Goal: Task Accomplishment & Management: Use online tool/utility

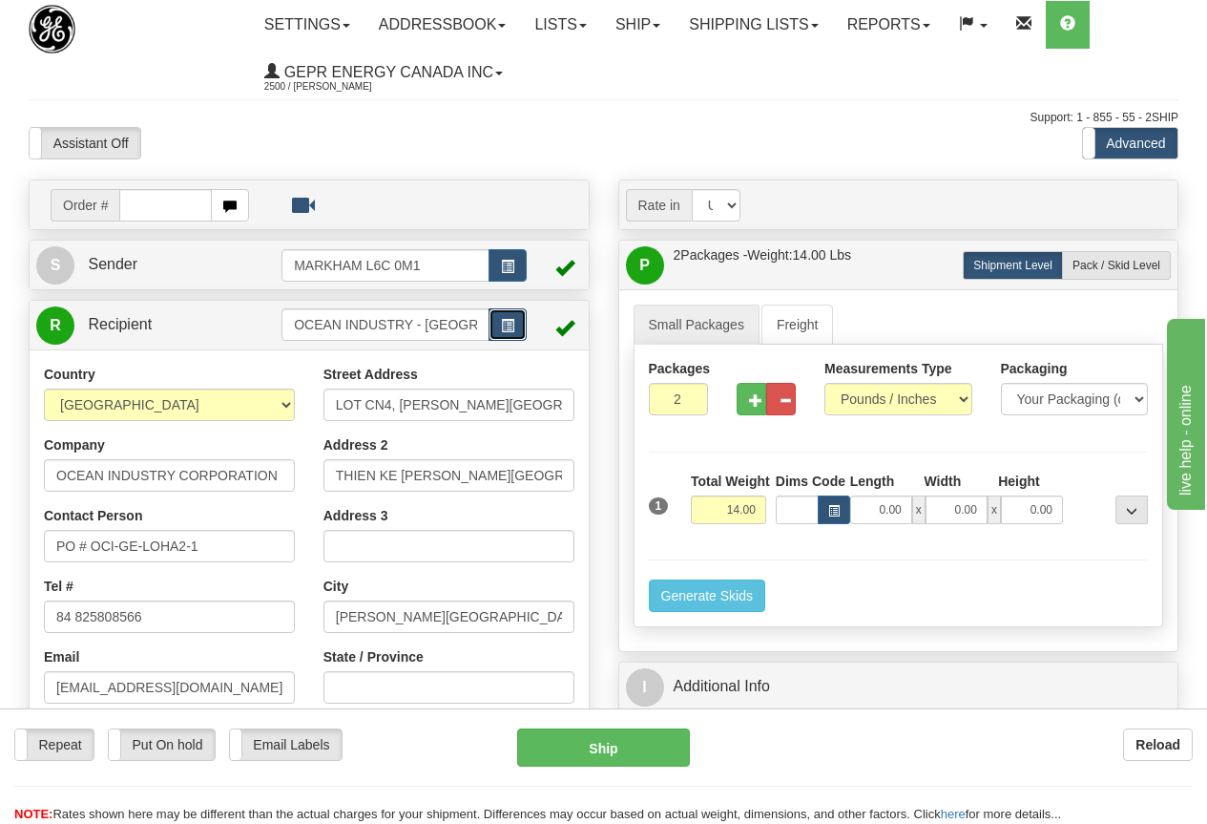
click at [503, 320] on span "button" at bounding box center [507, 326] width 13 height 12
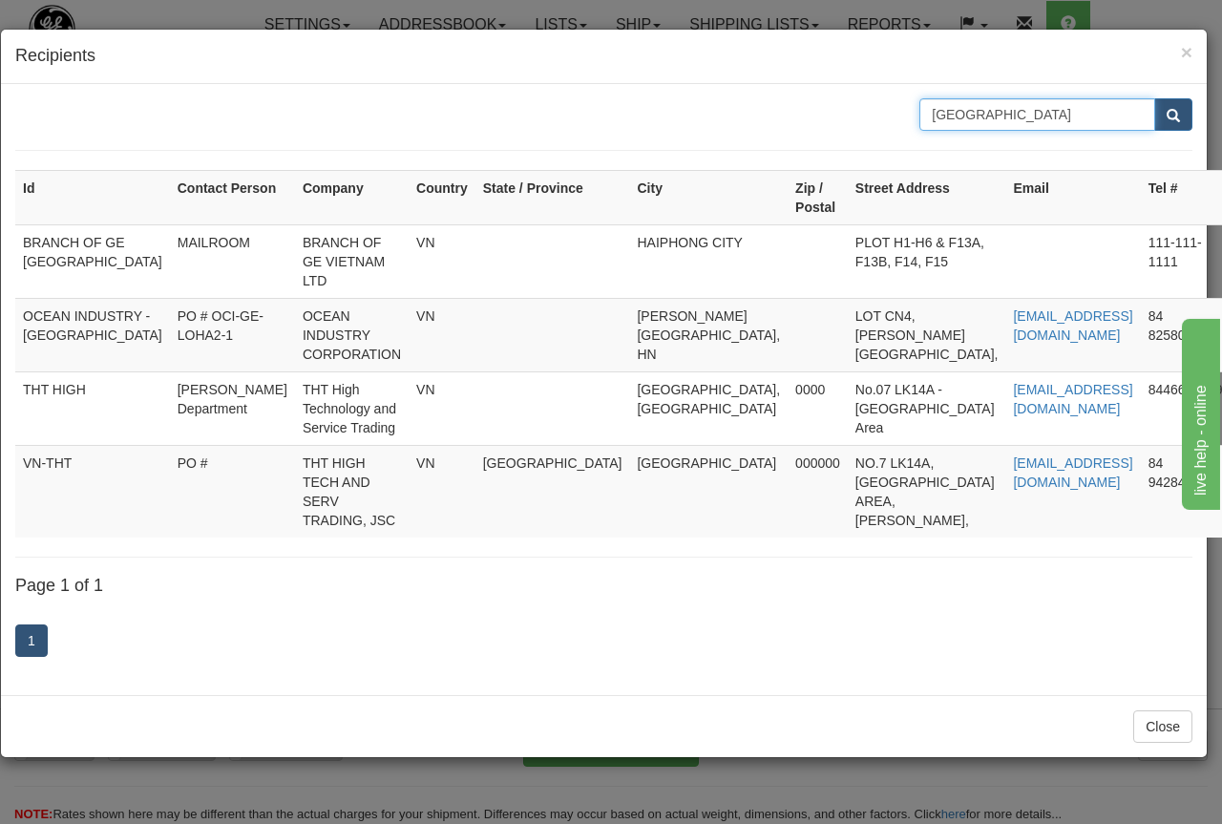
click at [1015, 113] on input "[GEOGRAPHIC_DATA]" at bounding box center [1037, 114] width 236 height 32
type input "[GEOGRAPHIC_DATA]"
click at [1175, 115] on span "submit" at bounding box center [1172, 116] width 13 height 12
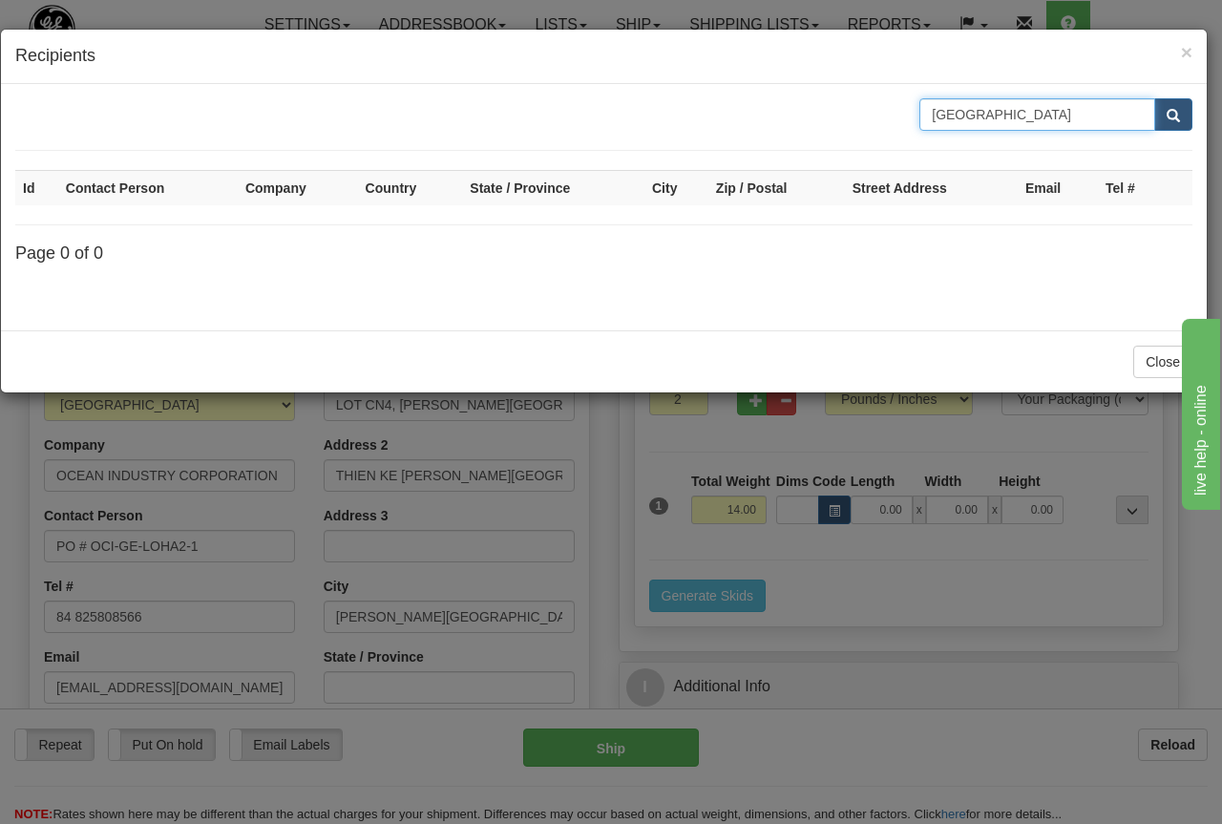
click at [1059, 112] on input "[GEOGRAPHIC_DATA]" at bounding box center [1037, 114] width 236 height 32
type input "A"
type input "BUENOS"
click at [1172, 115] on span "submit" at bounding box center [1172, 116] width 13 height 12
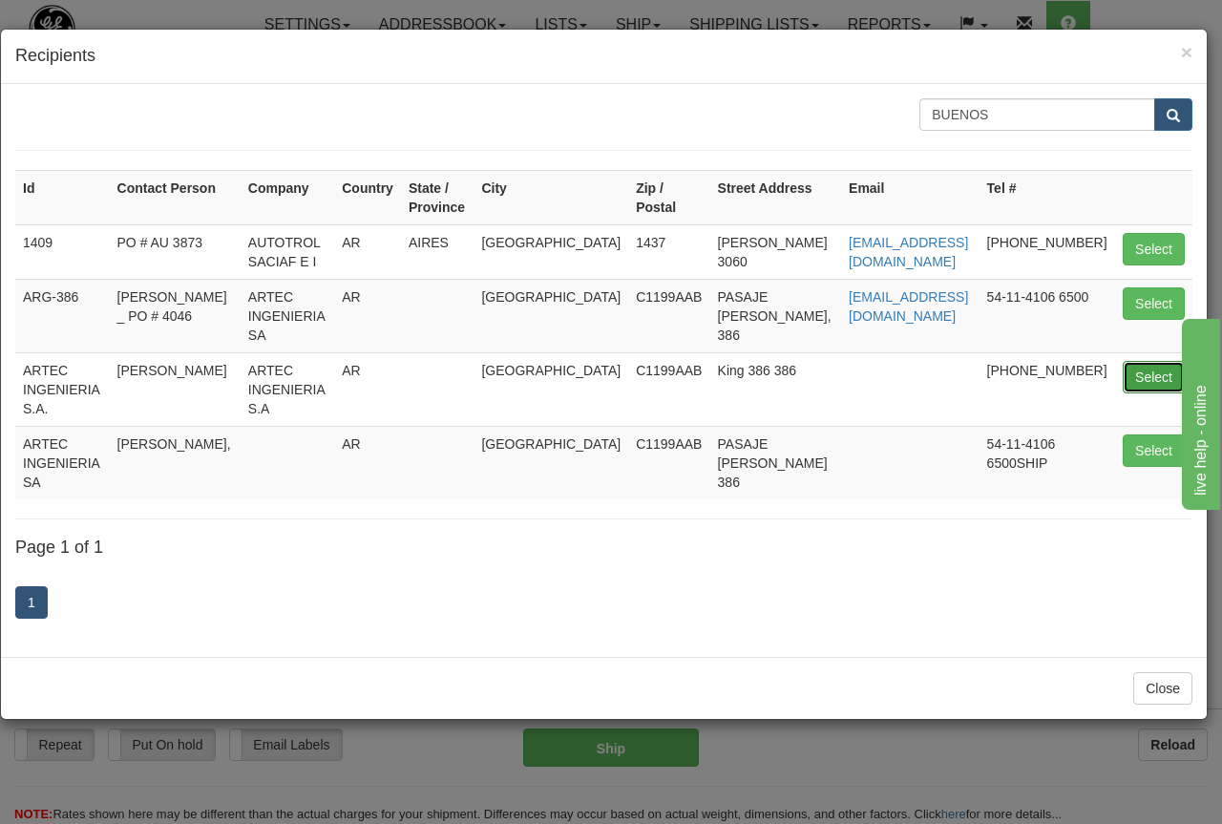
click at [1147, 361] on button "Select" at bounding box center [1153, 377] width 62 height 32
type input "ARTEC INGENIERIA S.A."
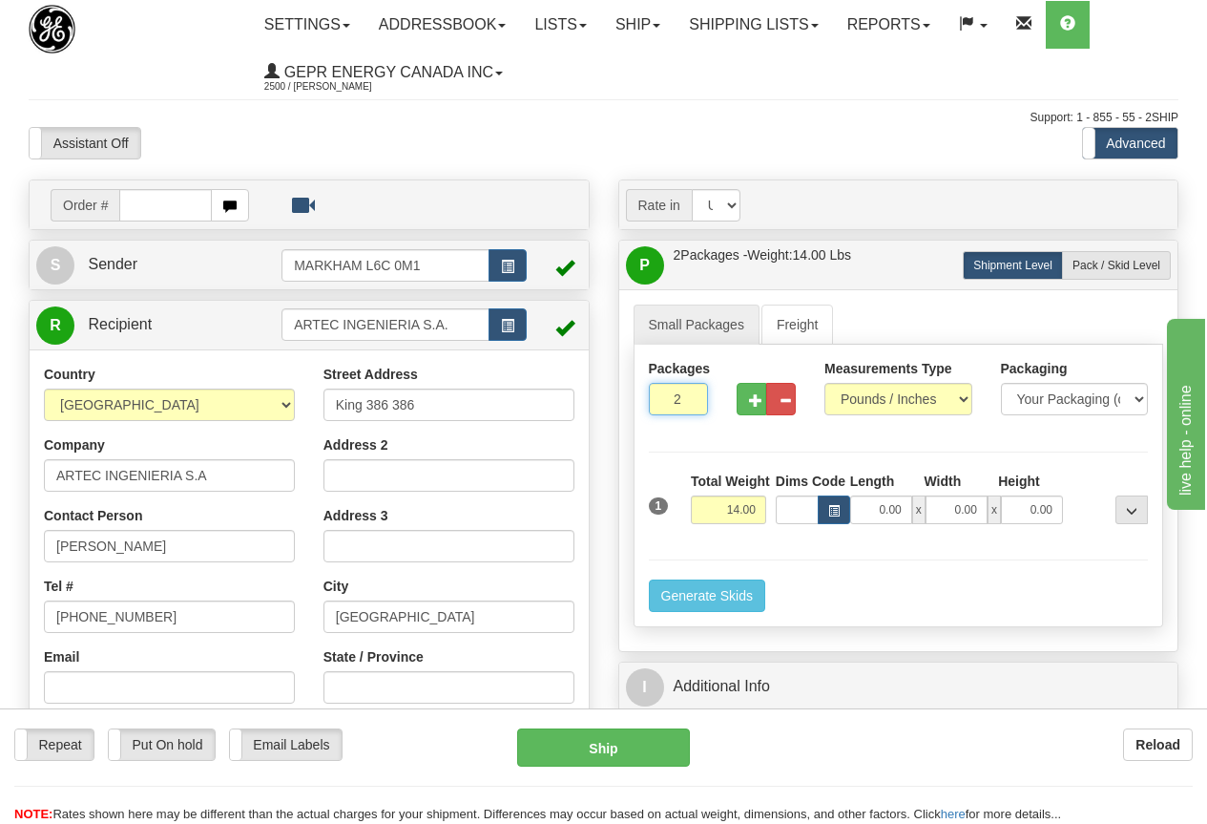
click at [673, 395] on input "2" at bounding box center [678, 399] width 59 height 32
type input "1"
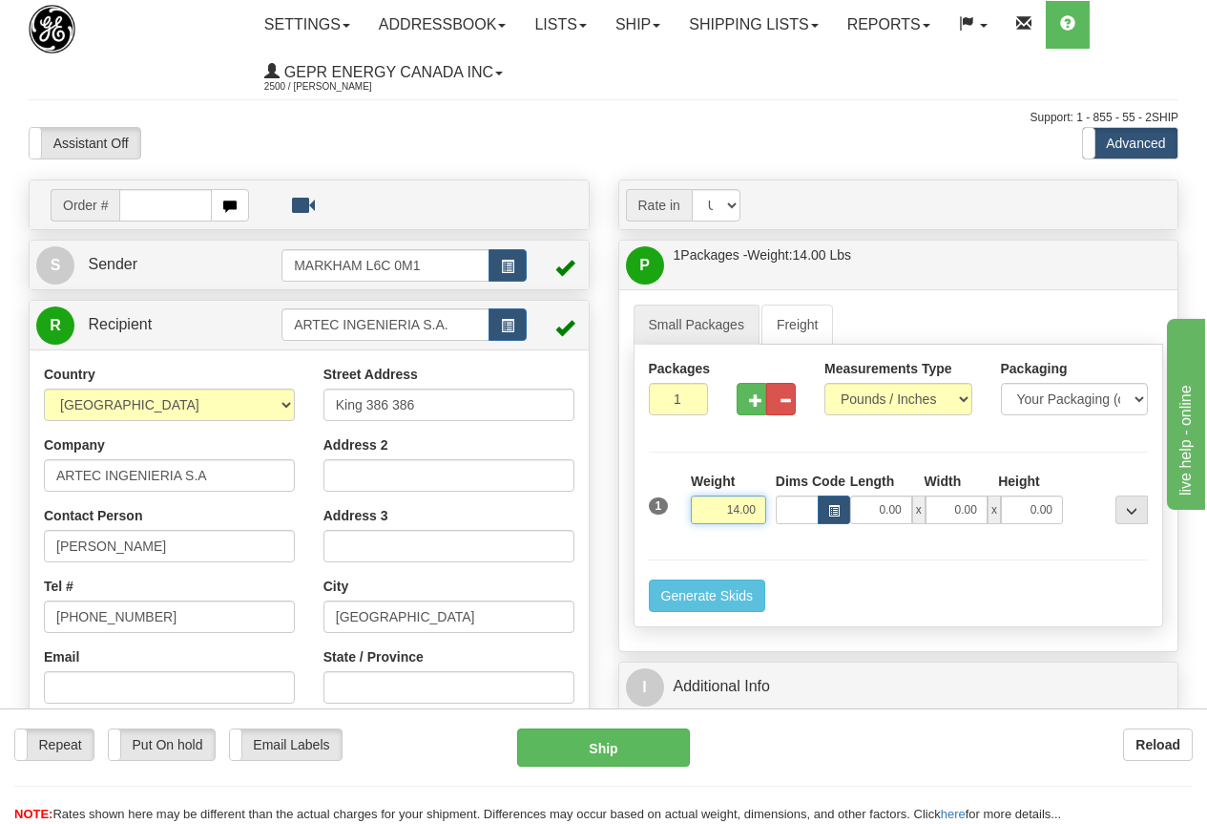
click at [713, 511] on input "14.00" at bounding box center [728, 509] width 75 height 29
click at [696, 506] on input "14.00" at bounding box center [728, 509] width 75 height 29
type input "22.00"
click at [591, 130] on div "Assistant On Assistant Off Do a return Do a return Previous Next Standard Advan…" at bounding box center [603, 143] width 1179 height 32
